Goal: Transaction & Acquisition: Purchase product/service

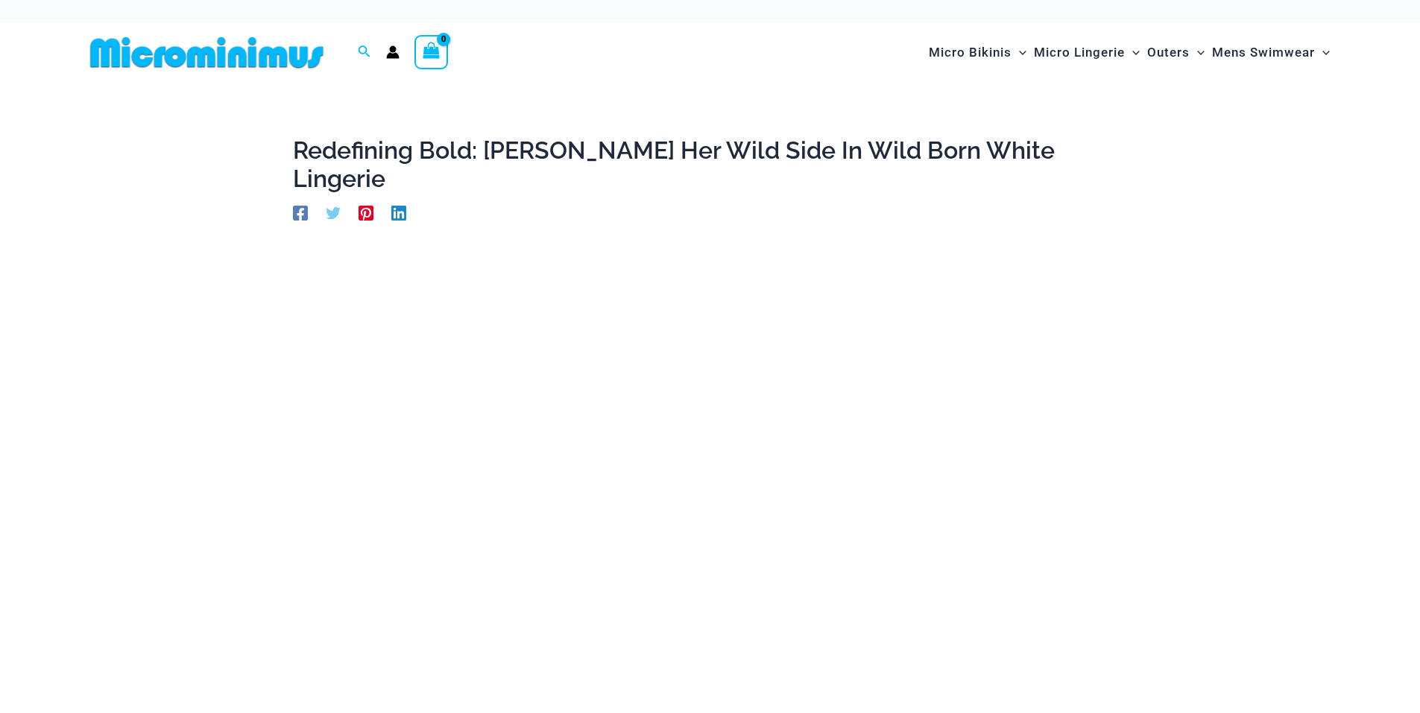
click at [244, 51] on img at bounding box center [206, 53] width 245 height 34
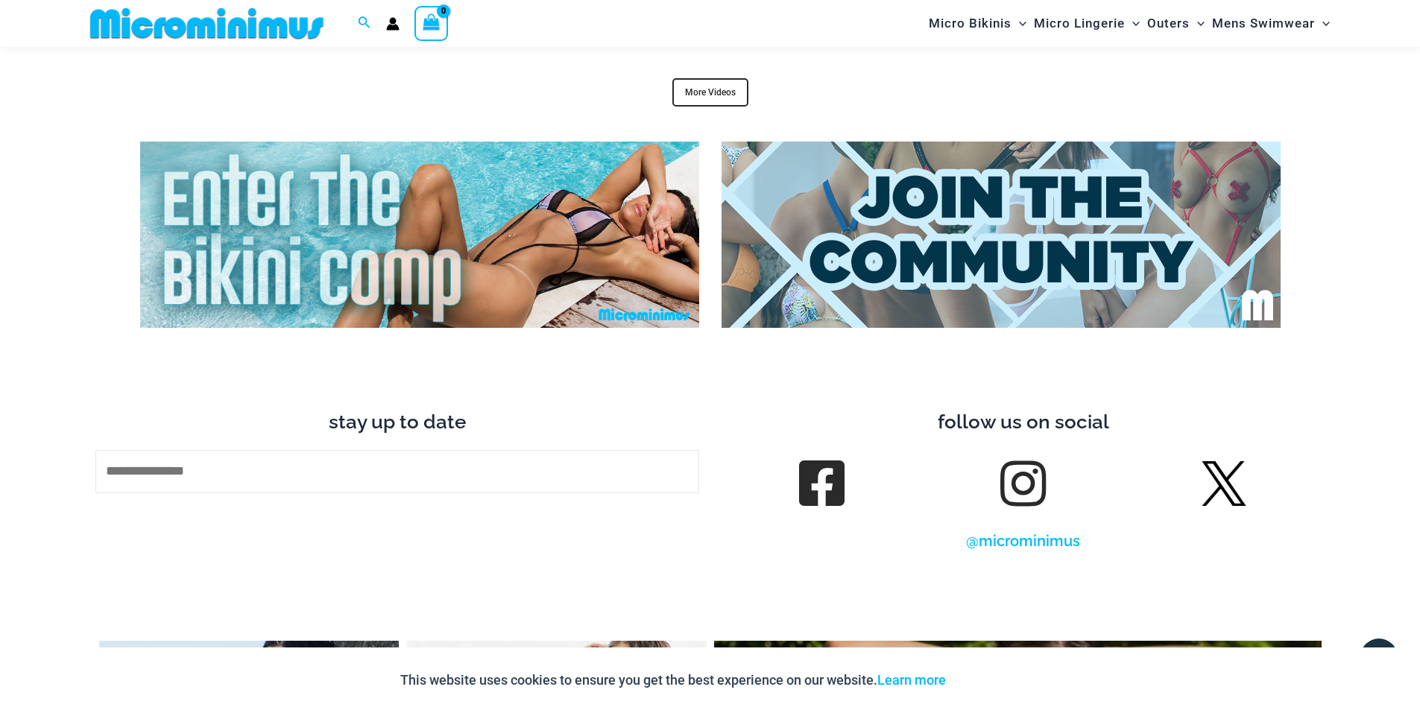
scroll to position [5656, 0]
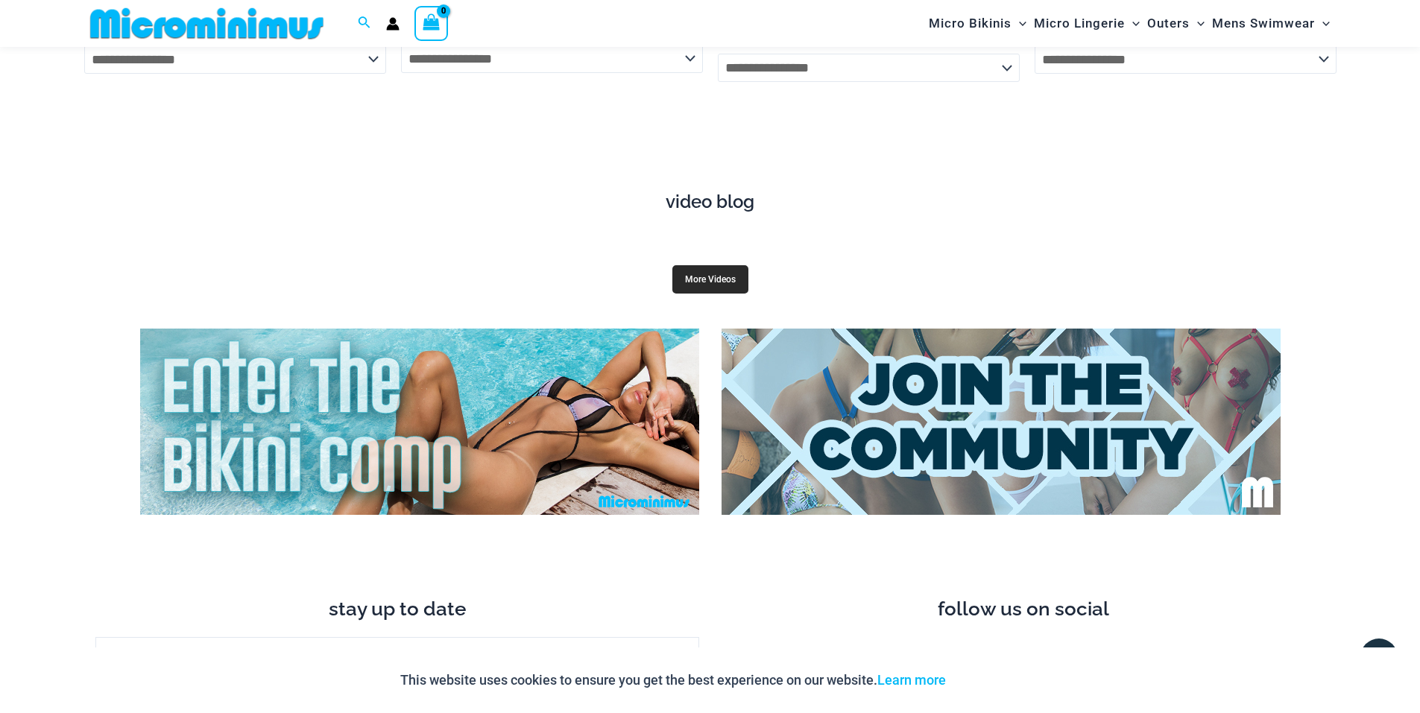
click at [718, 265] on link "More Videos" at bounding box center [710, 279] width 76 height 28
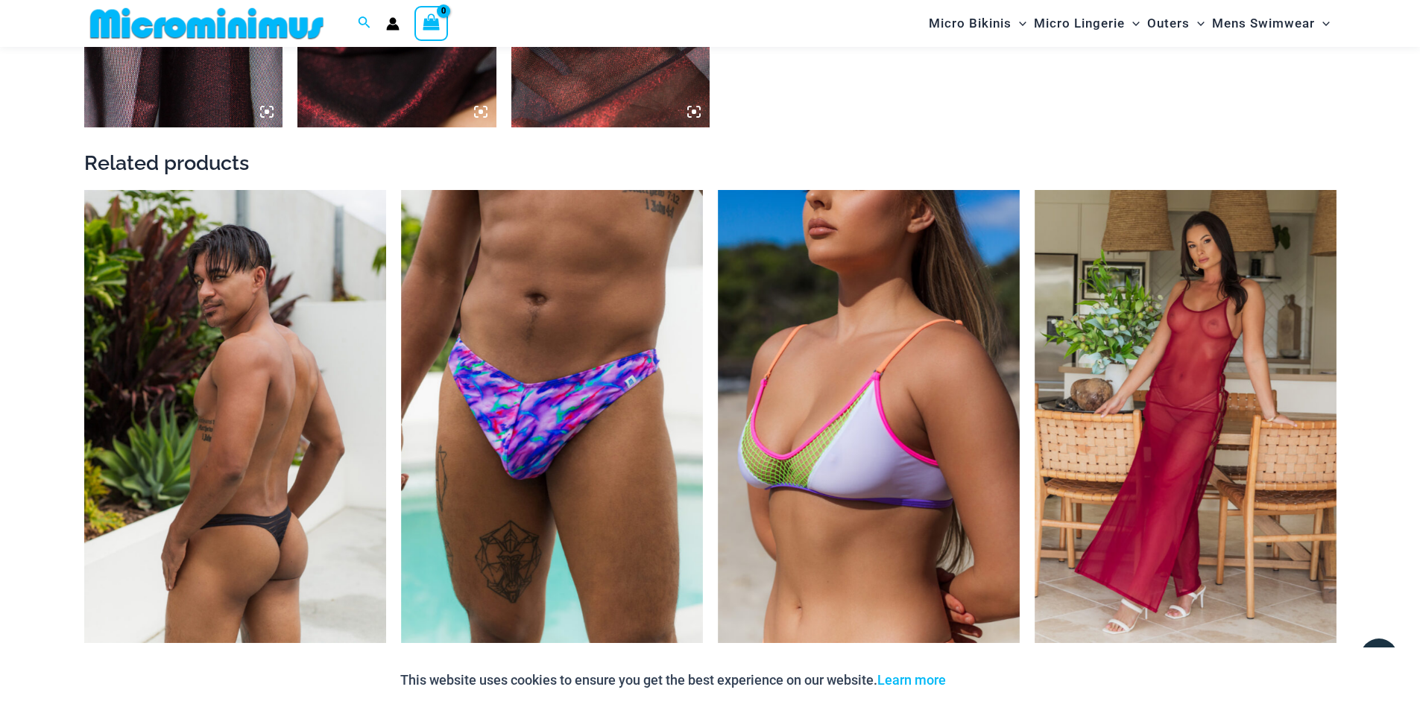
scroll to position [1924, 0]
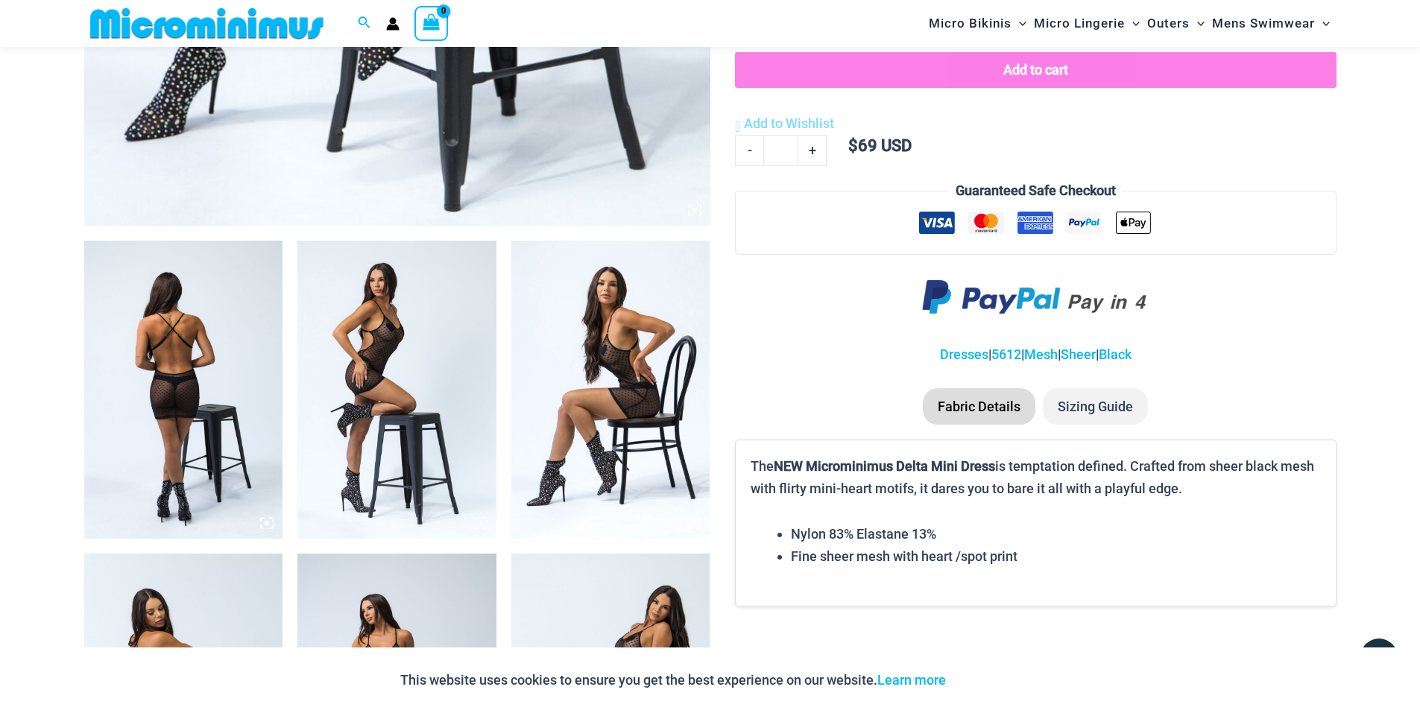
scroll to position [1106, 0]
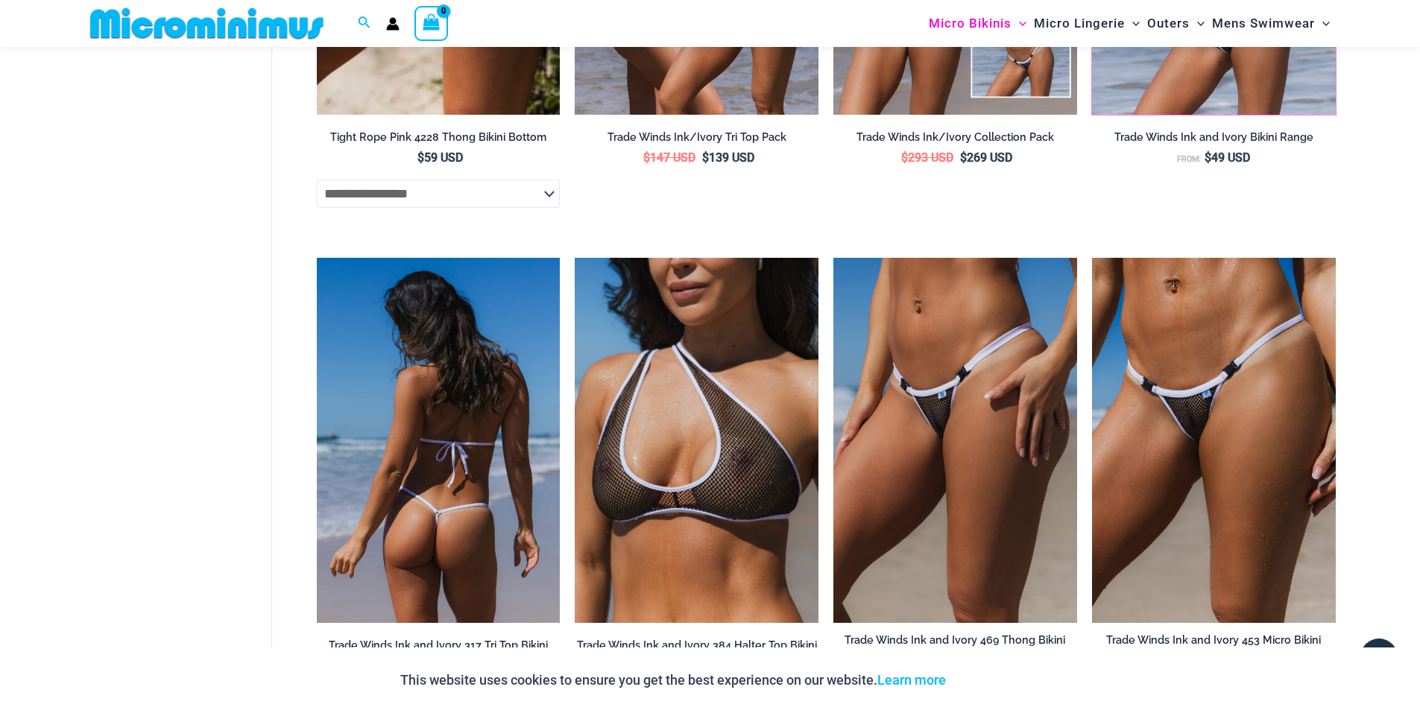
scroll to position [2371, 0]
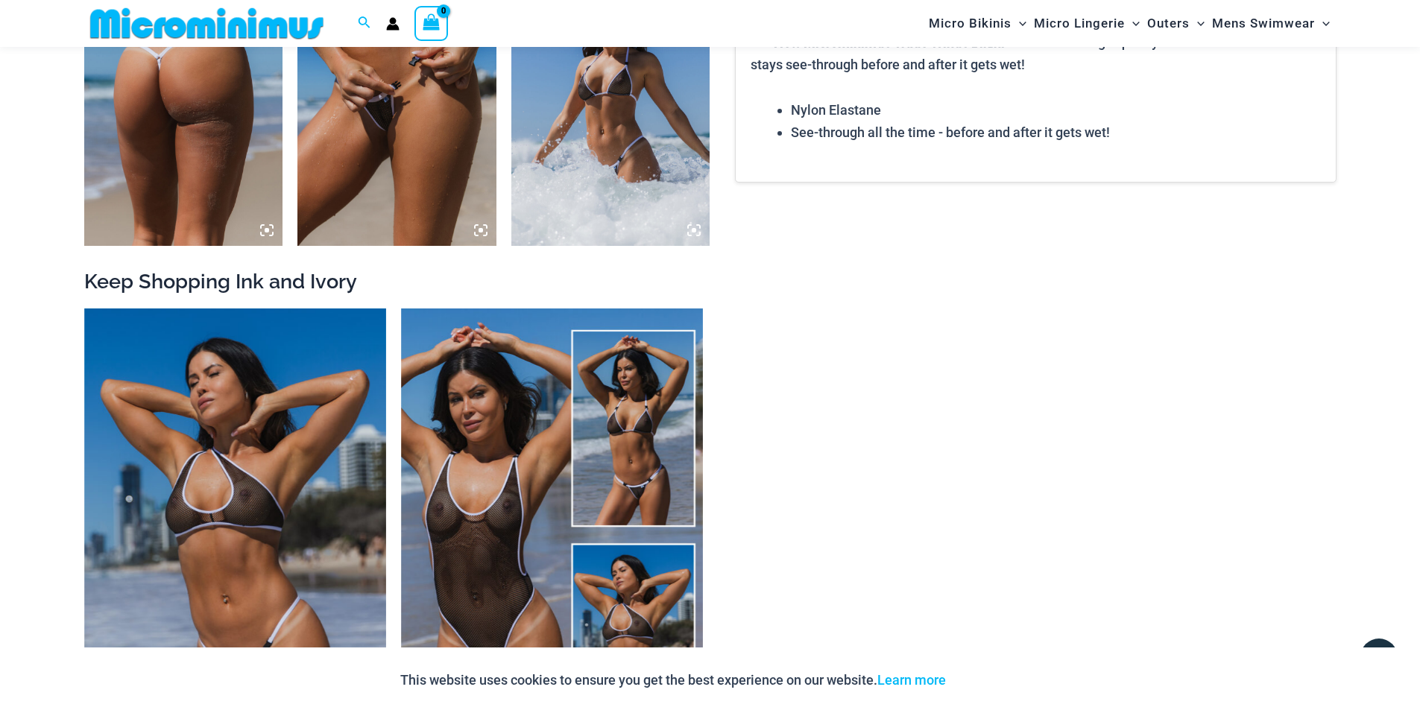
scroll to position [2236, 0]
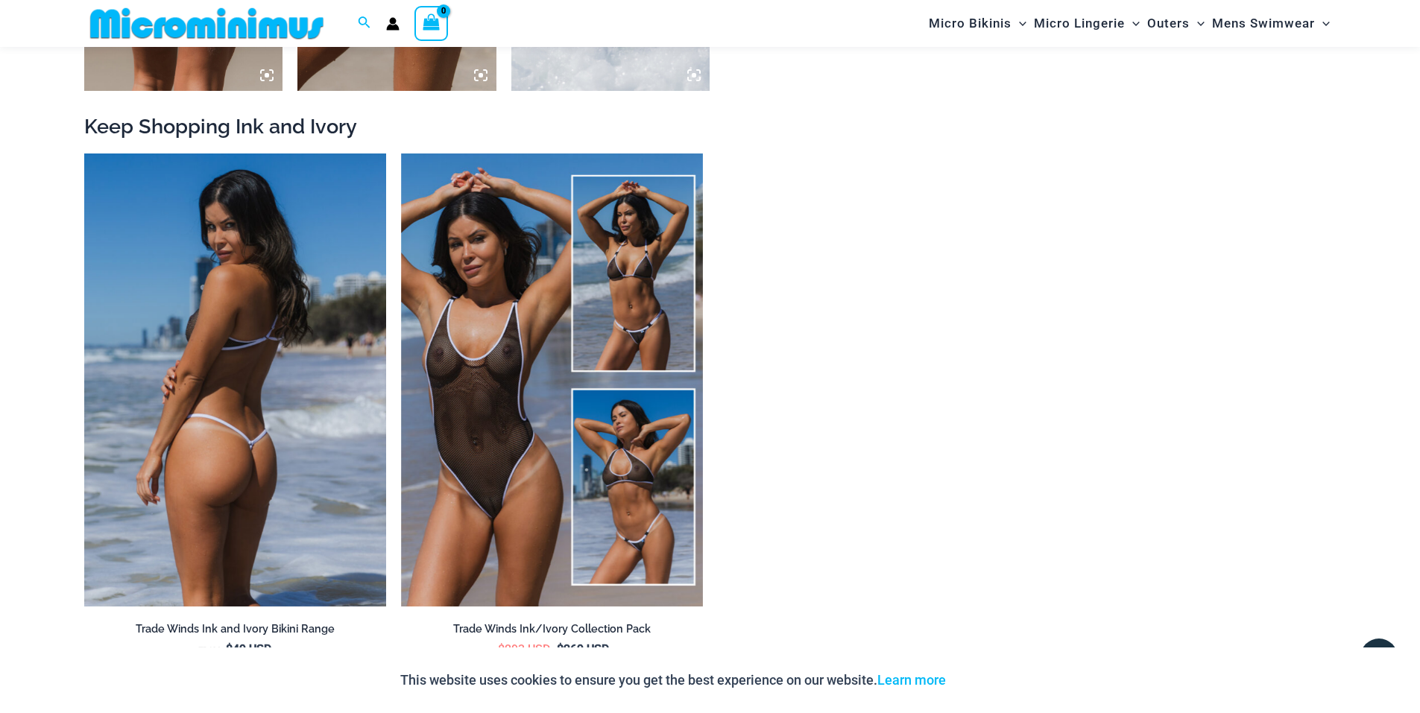
click at [286, 307] on img at bounding box center [235, 380] width 302 height 453
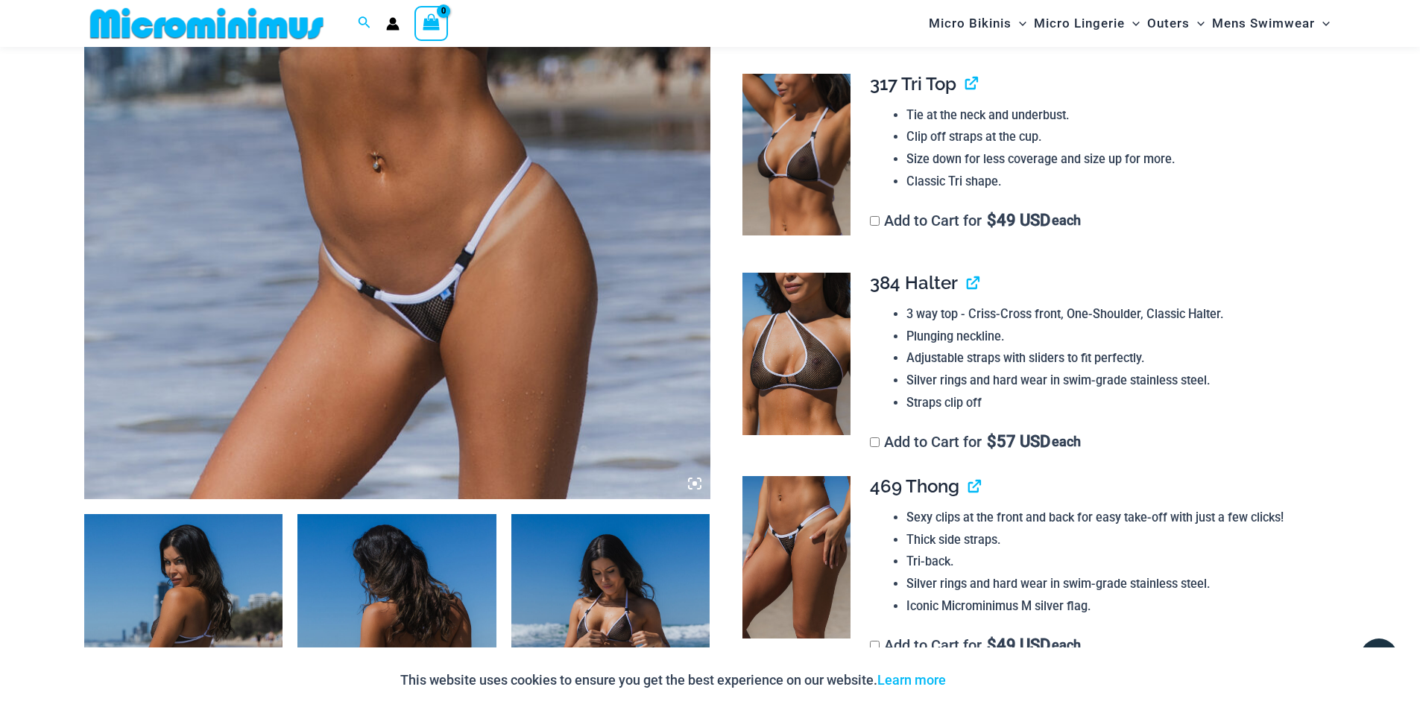
scroll to position [583, 0]
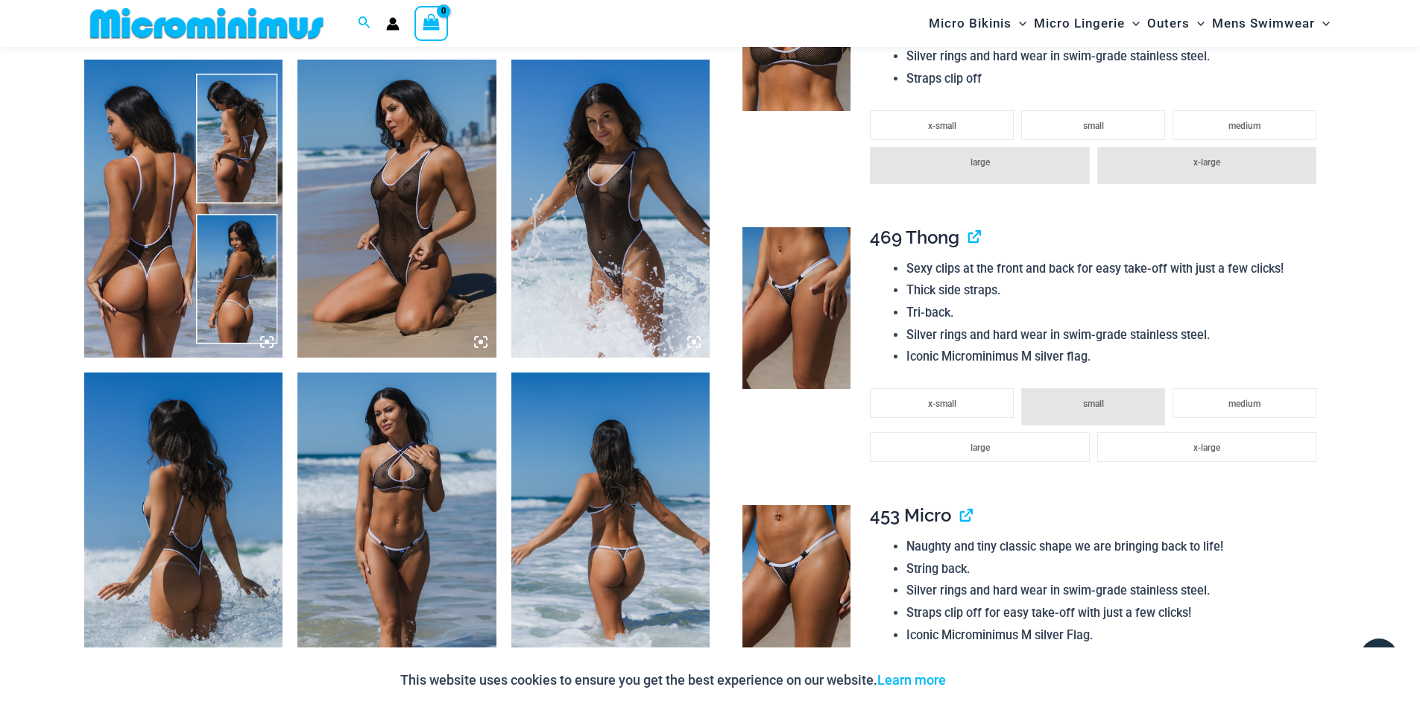
scroll to position [1254, 0]
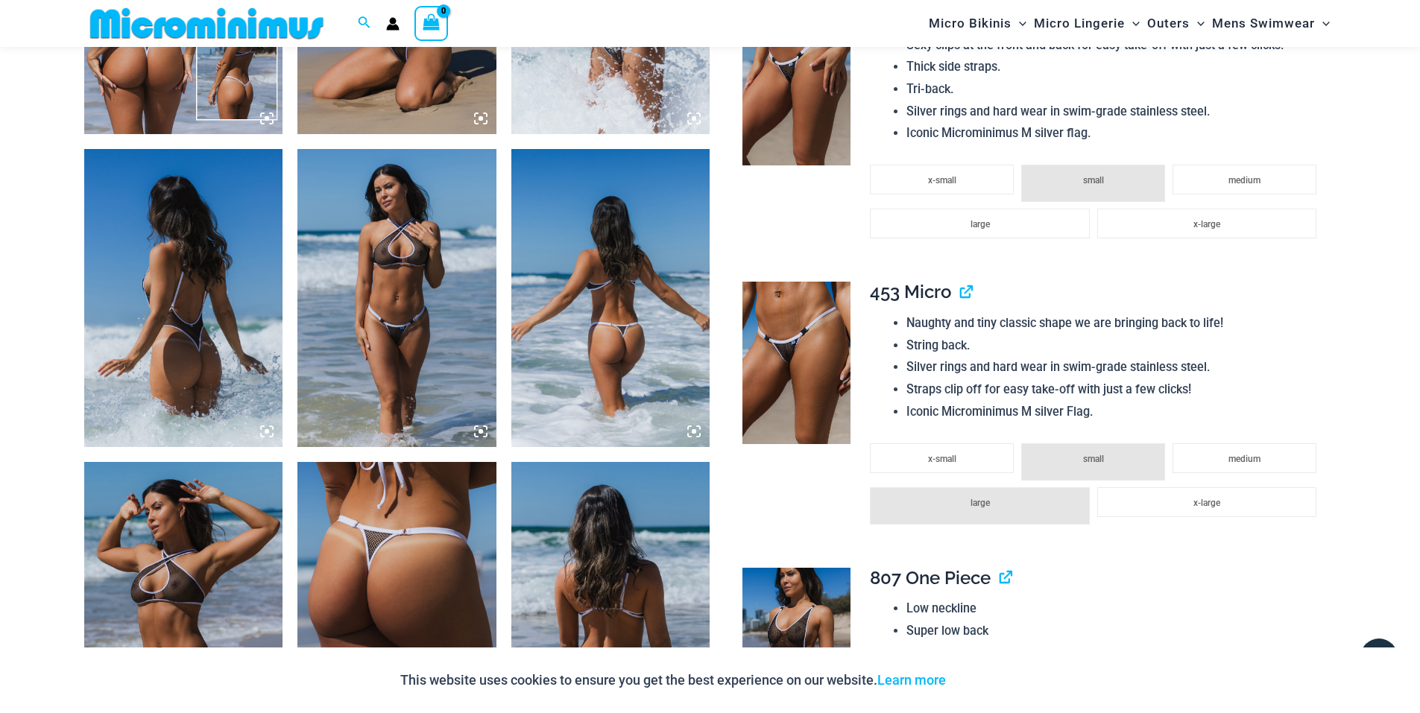
click at [385, 280] on img at bounding box center [396, 298] width 199 height 298
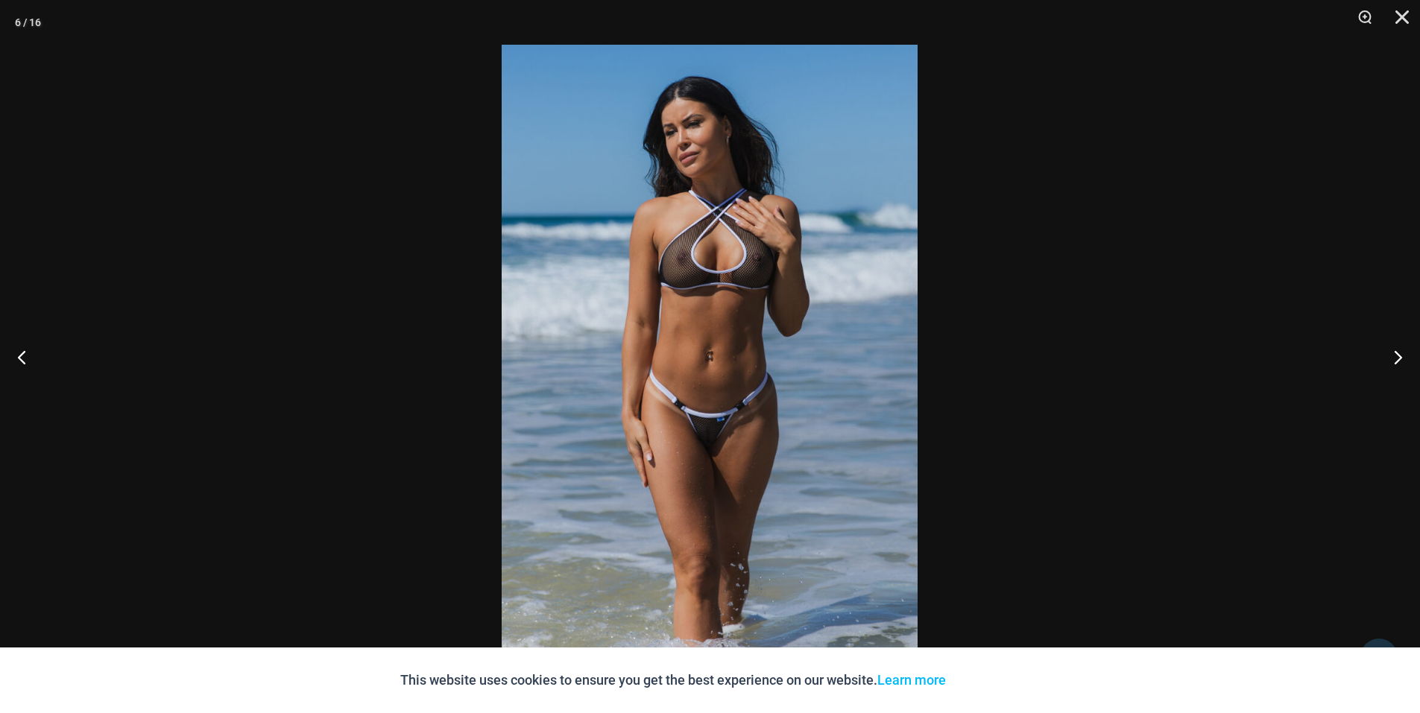
click at [671, 249] on img at bounding box center [710, 357] width 416 height 624
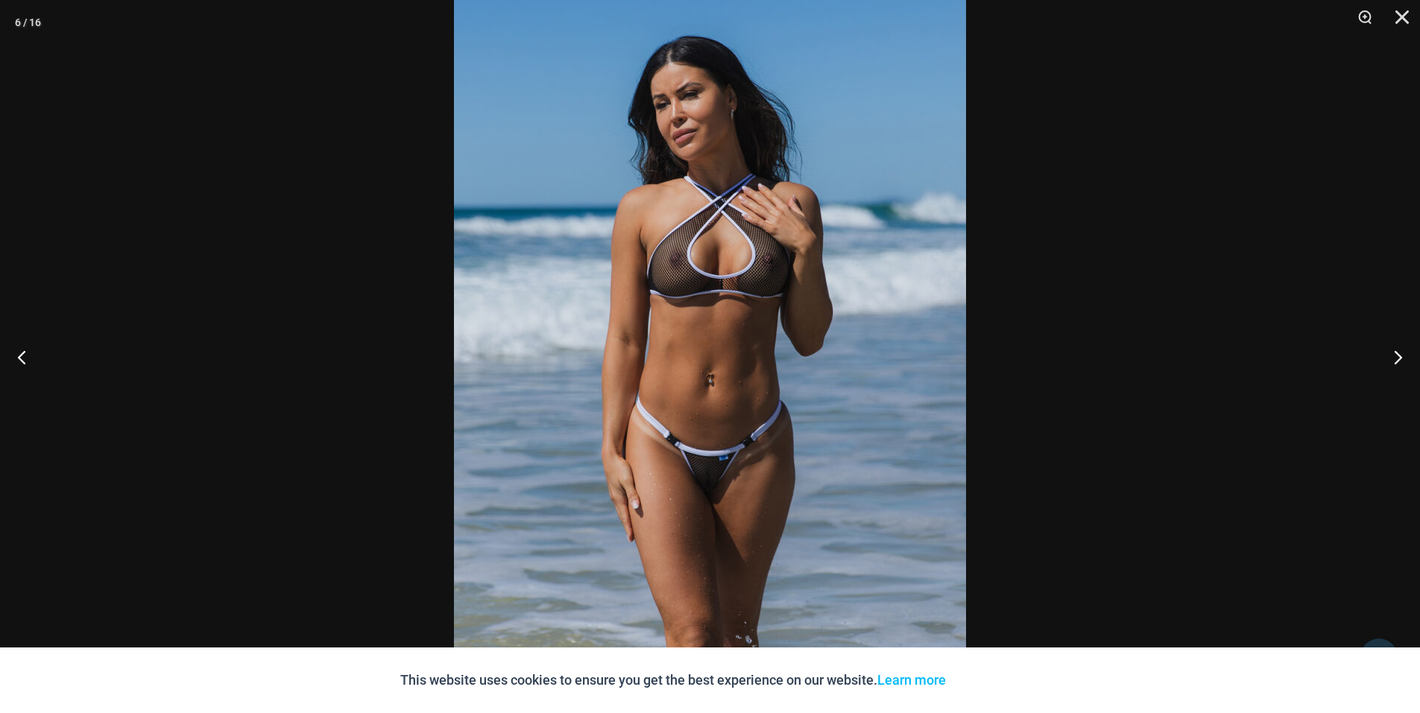
click at [671, 249] on img at bounding box center [710, 381] width 512 height 768
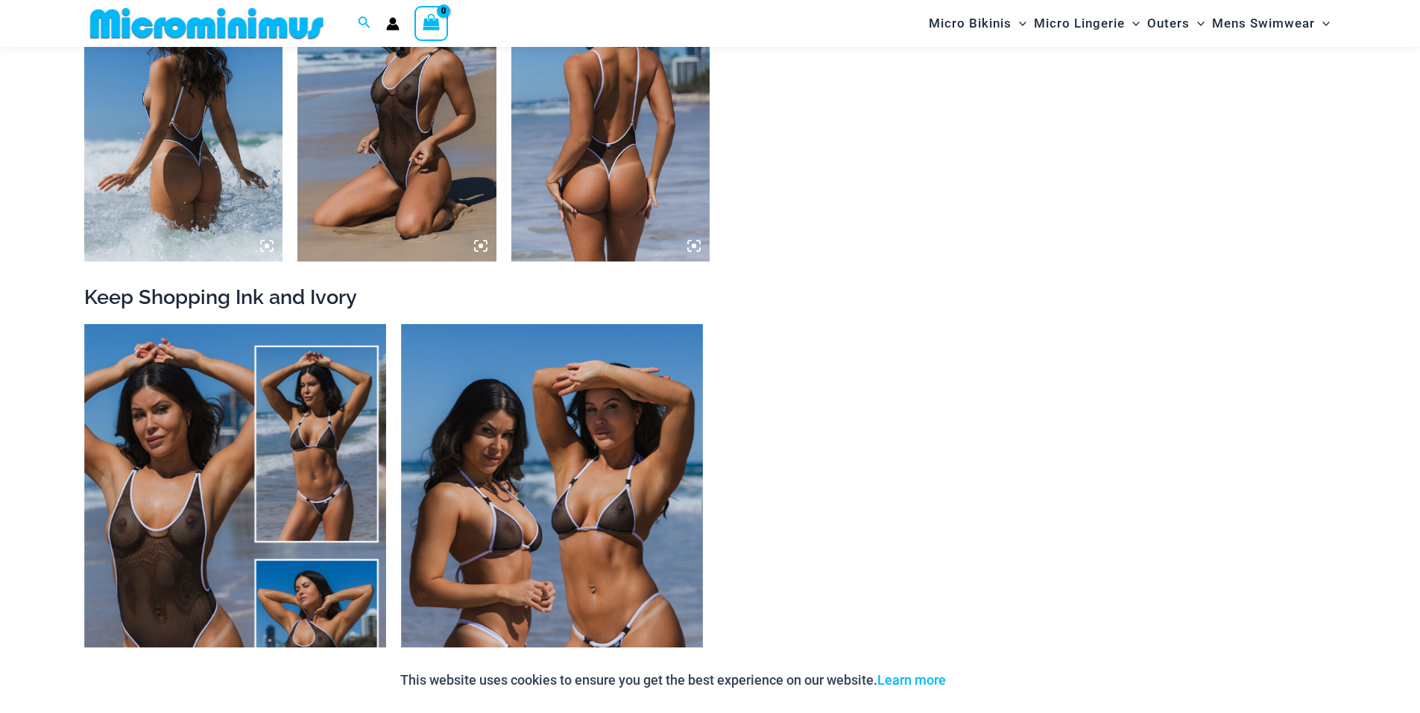
scroll to position [2383, 0]
